Goal: Information Seeking & Learning: Compare options

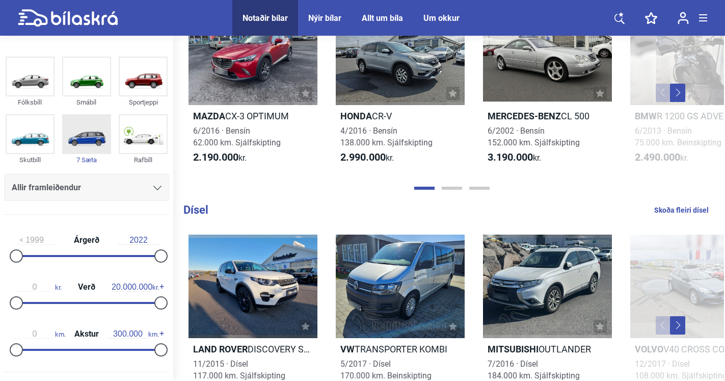
scroll to position [984, 0]
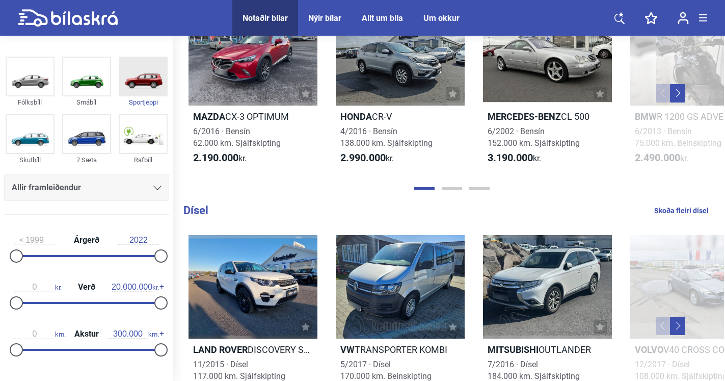
click at [141, 79] on img at bounding box center [143, 77] width 47 height 38
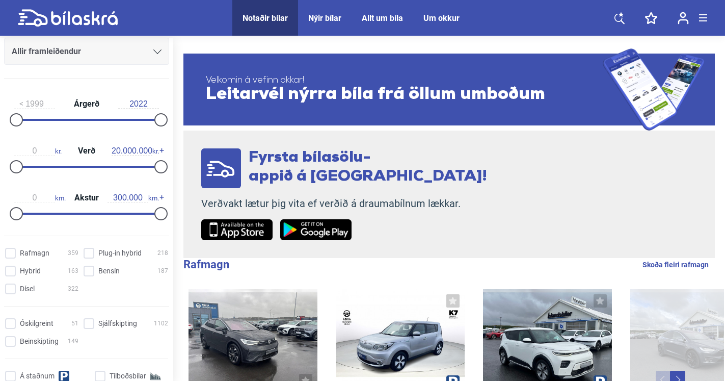
scroll to position [141, 0]
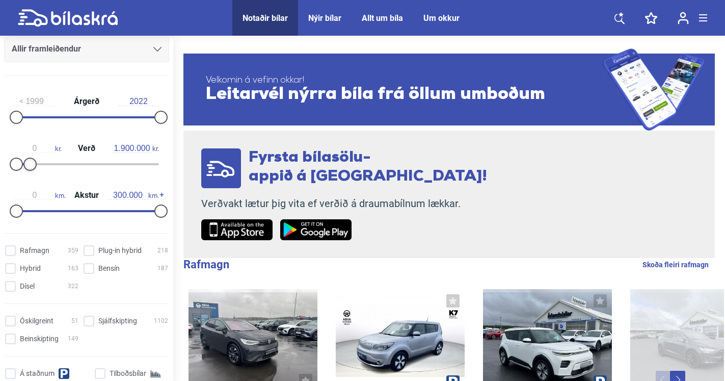
drag, startPoint x: 157, startPoint y: 163, endPoint x: 30, endPoint y: 166, distance: 127.9
click at [30, 166] on div at bounding box center [29, 163] width 13 height 13
type input "2.000.000"
click at [31, 166] on div at bounding box center [30, 163] width 13 height 13
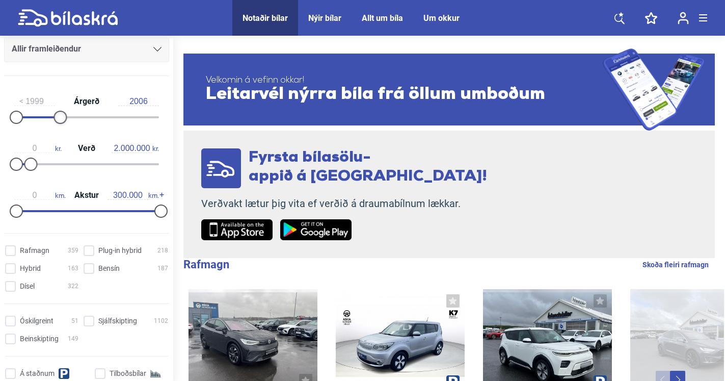
drag, startPoint x: 158, startPoint y: 117, endPoint x: 58, endPoint y: 122, distance: 100.5
click at [57, 122] on div at bounding box center [60, 117] width 13 height 13
type input "2000"
drag, startPoint x: 59, startPoint y: 116, endPoint x: 24, endPoint y: 114, distance: 34.2
click at [24, 114] on div at bounding box center [22, 117] width 13 height 13
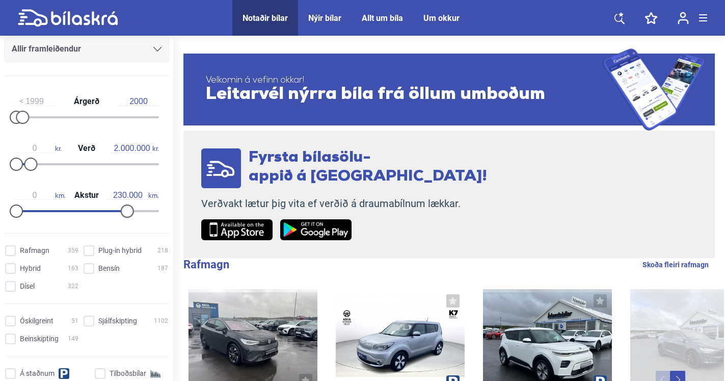
type input "220.000"
drag, startPoint x: 157, startPoint y: 212, endPoint x: 121, endPoint y: 209, distance: 36.3
click at [121, 209] on div at bounding box center [122, 210] width 13 height 13
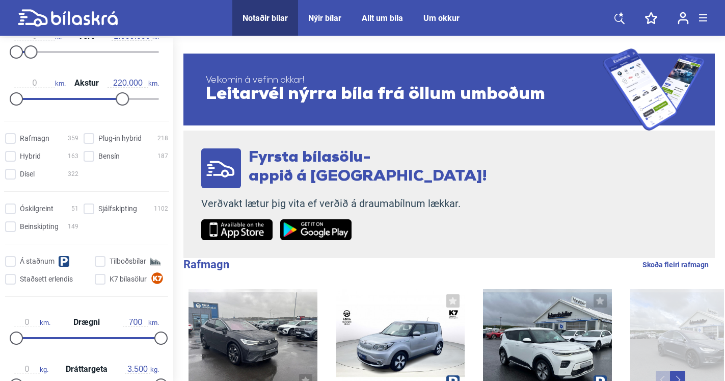
scroll to position [254, 0]
click at [431, 198] on p "Verðvakt lætur þig vita ef verðið á draumabílnum lækkar." at bounding box center [344, 203] width 286 height 13
click at [487, 180] on div "Fyrsta bílasölu- appið á [GEOGRAPHIC_DATA]! Verðvakt lætur þig vita ef verðið á…" at bounding box center [448, 193] width 531 height 127
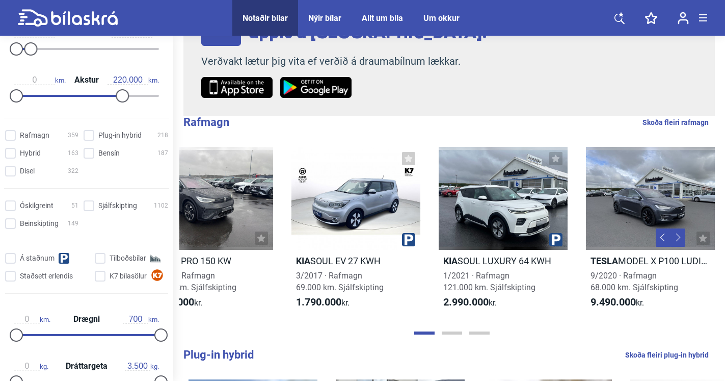
scroll to position [0, 52]
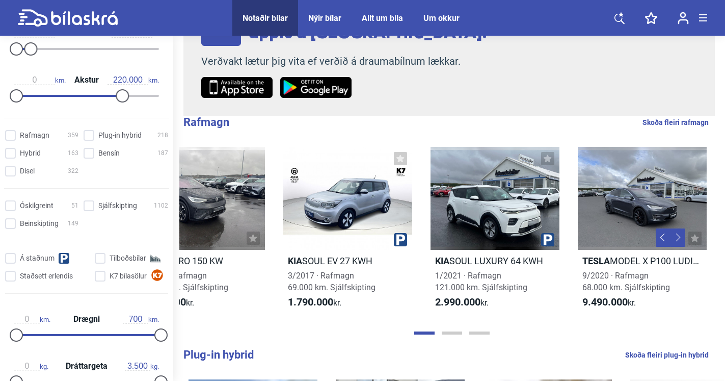
drag, startPoint x: 517, startPoint y: 144, endPoint x: 431, endPoint y: 137, distance: 85.9
click at [433, 136] on div "Rafmagn Skoða fleiri rafmagn VW ID.5 PRO 150 KW 5/2022 · Rafmagn 80.000 km. Sjá…" at bounding box center [449, 227] width 550 height 222
drag, startPoint x: 439, startPoint y: 137, endPoint x: 452, endPoint y: 135, distance: 13.3
click at [452, 135] on div "Rafmagn Skoða fleiri rafmagn VW ID.5 PRO 150 KW 5/2022 · Rafmagn 80.000 km. Sjá…" at bounding box center [449, 227] width 550 height 222
drag, startPoint x: 426, startPoint y: 127, endPoint x: 455, endPoint y: 121, distance: 28.8
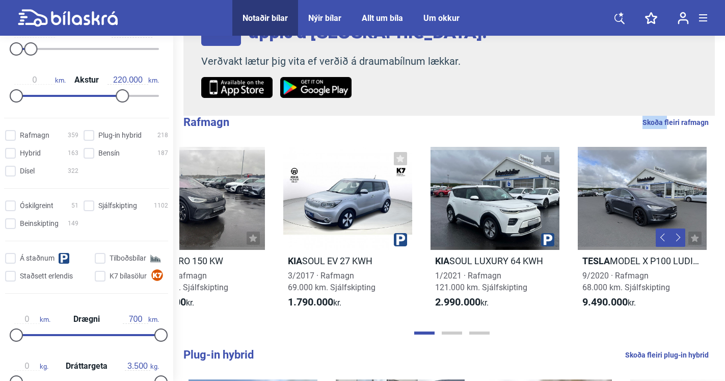
click at [455, 123] on h1 "Rafmagn Skoða fleiri rafmagn" at bounding box center [453, 122] width 541 height 13
drag, startPoint x: 186, startPoint y: 137, endPoint x: 201, endPoint y: 137, distance: 15.3
click at [201, 137] on div "VW ID.5 PRO 150 KW 5/2022 · Rafmagn 80.000 km. Sjálfskipting 5.690.000 kr. Kia …" at bounding box center [449, 237] width 550 height 201
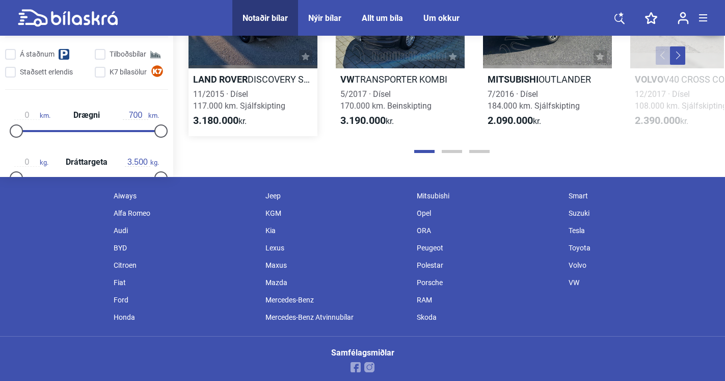
scroll to position [1260, 0]
